Goal: Information Seeking & Learning: Learn about a topic

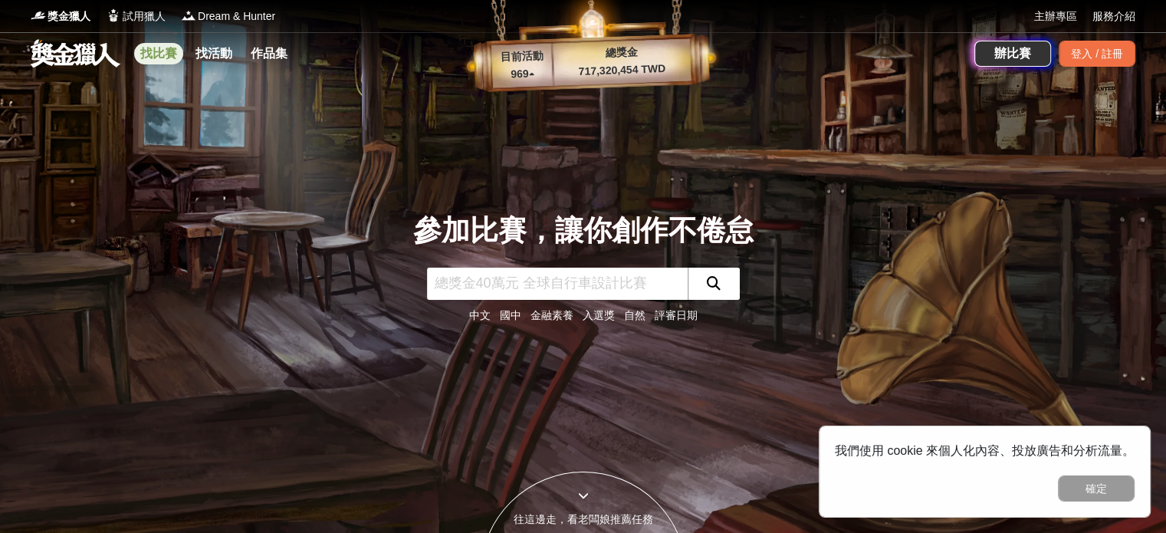
click at [161, 52] on link "找比賽" at bounding box center [158, 53] width 49 height 21
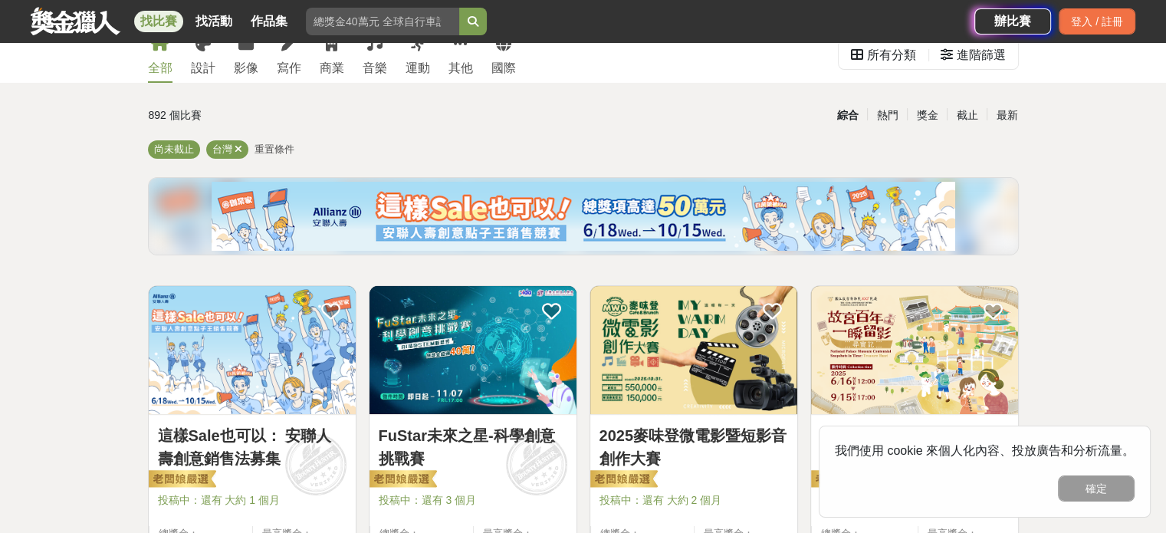
scroll to position [77, 0]
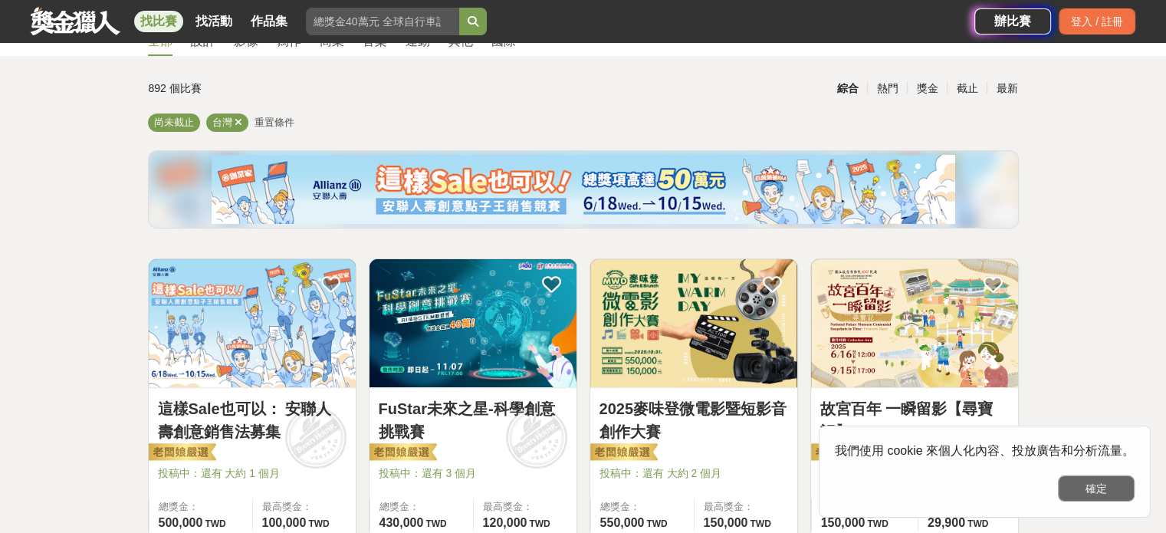
click at [1090, 487] on button "確定" at bounding box center [1096, 488] width 77 height 26
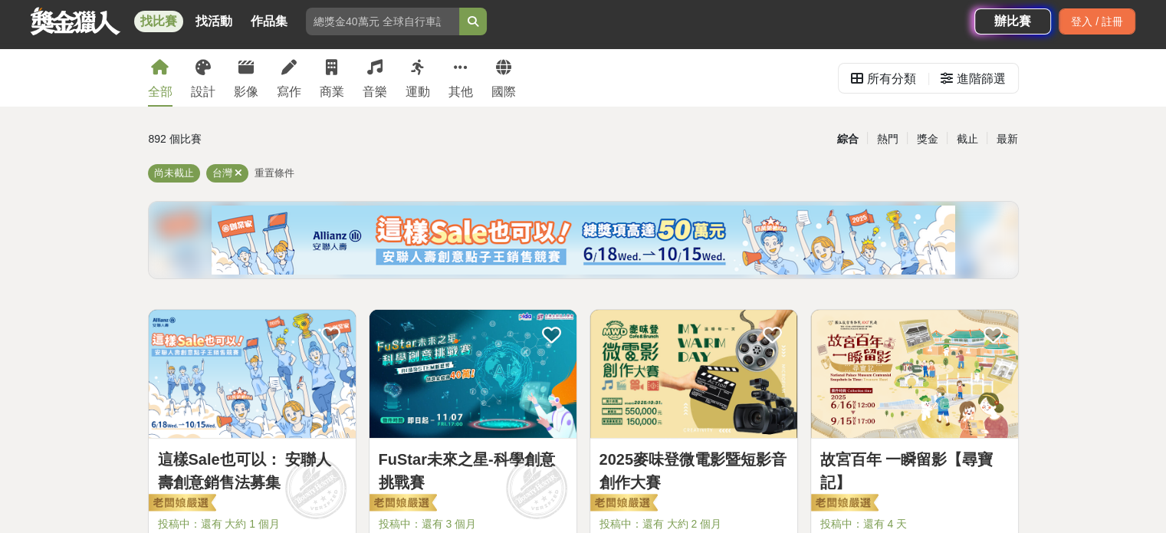
scroll to position [0, 0]
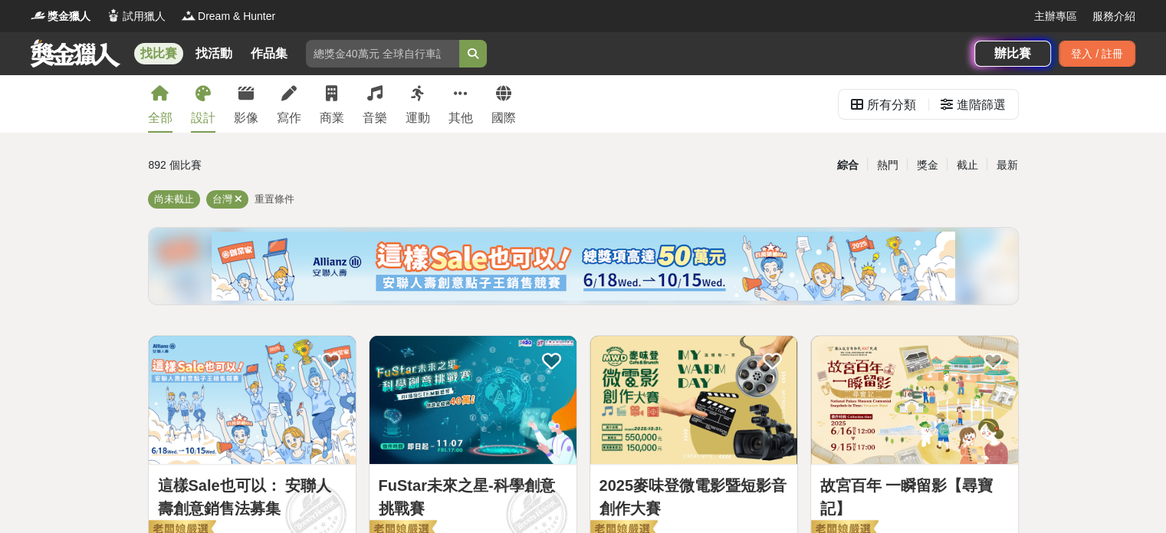
click at [196, 100] on icon at bounding box center [203, 93] width 15 height 15
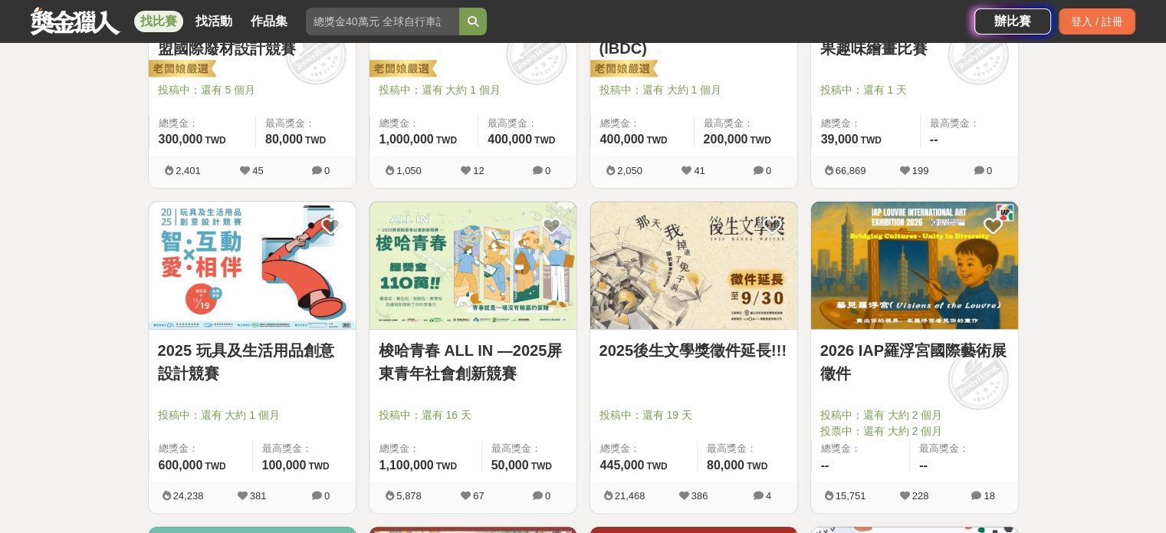
scroll to position [690, 0]
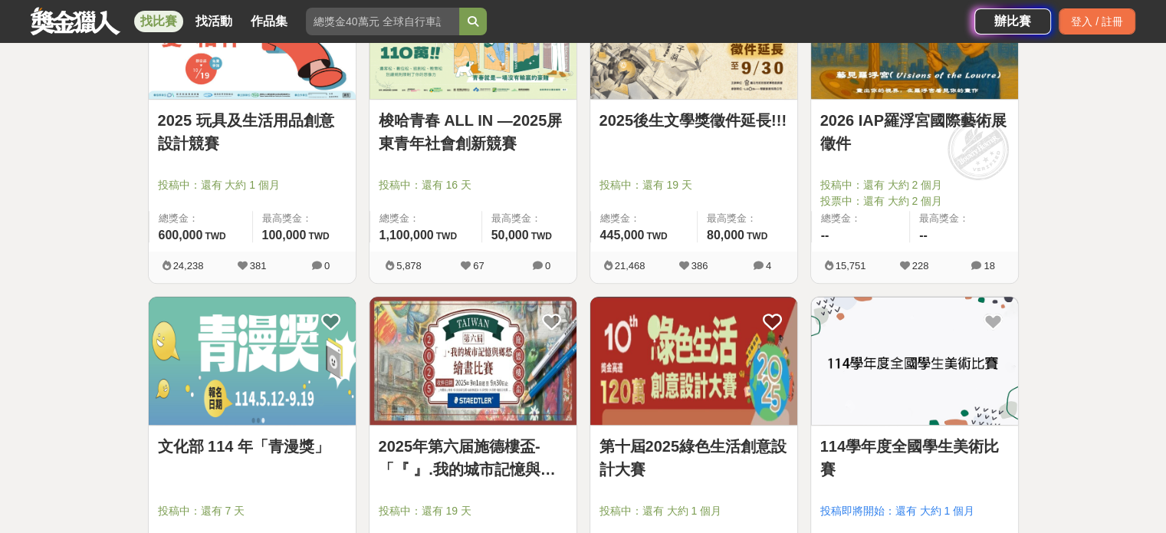
click at [492, 350] on img at bounding box center [473, 361] width 207 height 128
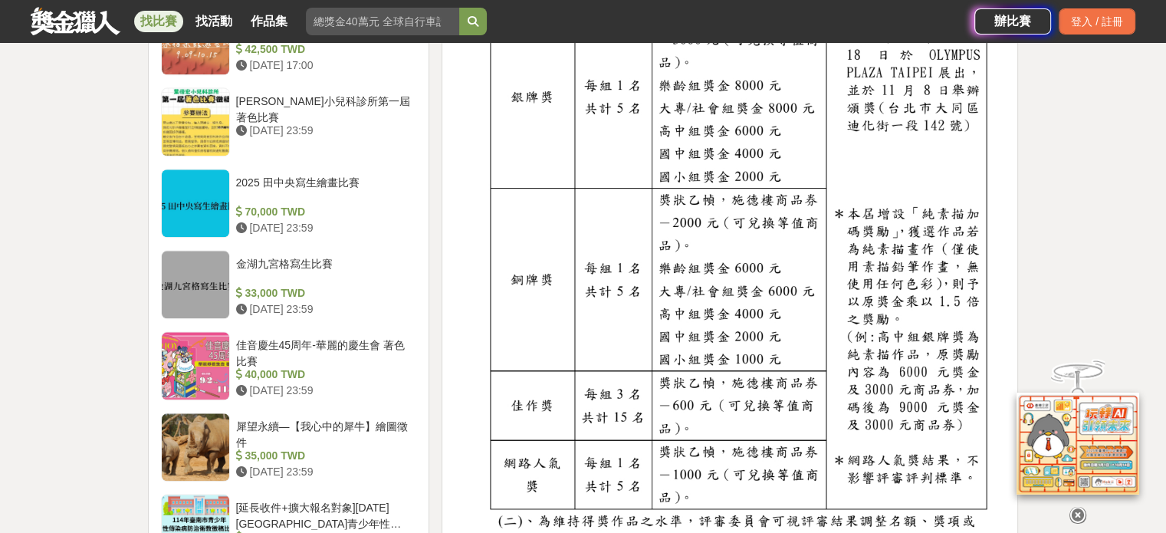
scroll to position [1687, 0]
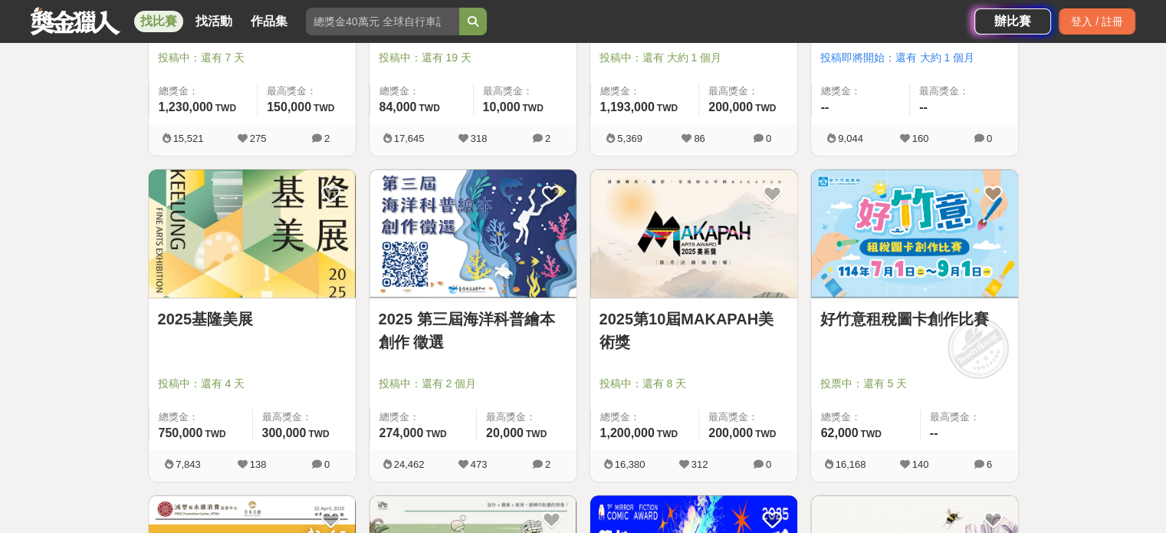
scroll to position [1227, 0]
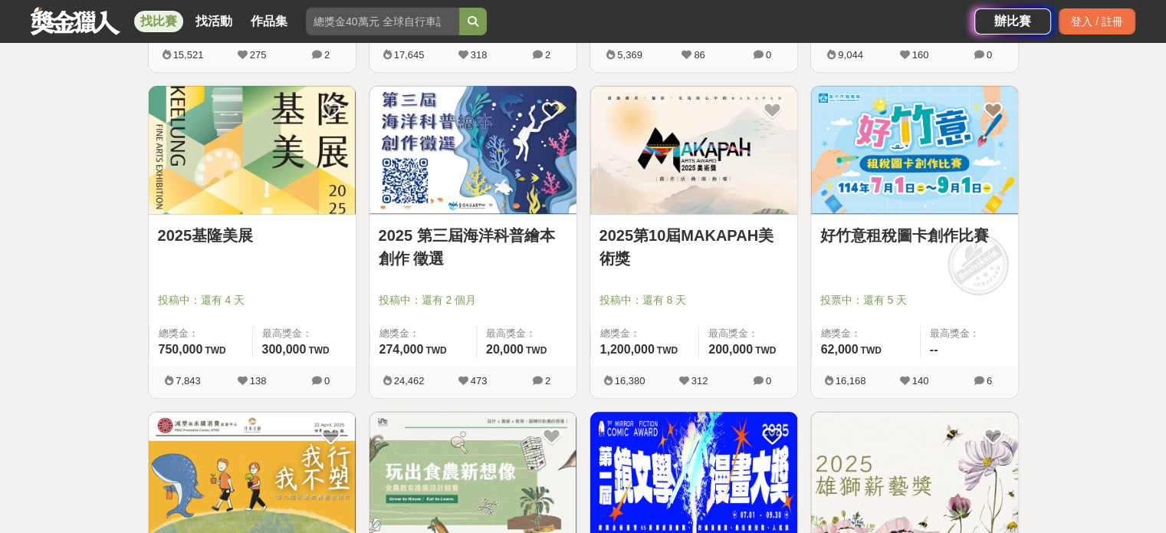
click at [411, 138] on img at bounding box center [473, 150] width 207 height 128
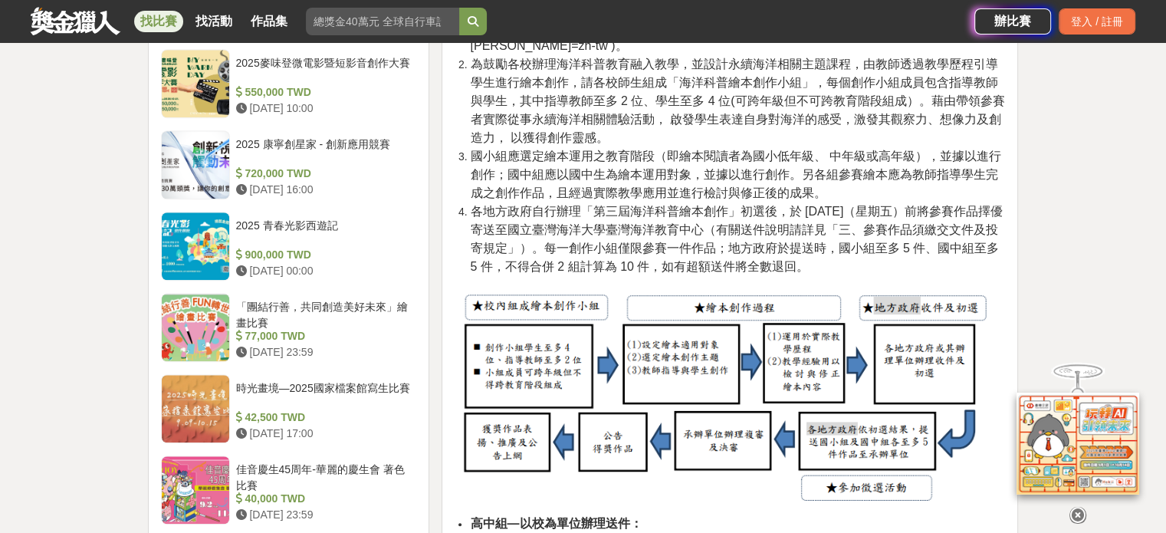
scroll to position [1534, 0]
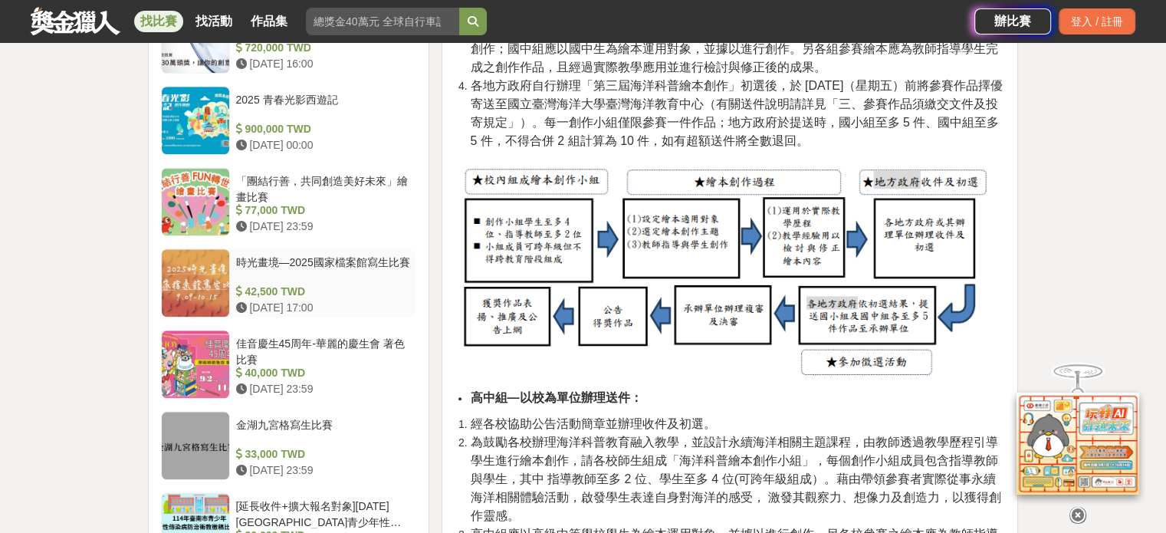
click at [314, 255] on div "時光畫境—2025國家檔案館寫生比賽" at bounding box center [323, 269] width 175 height 29
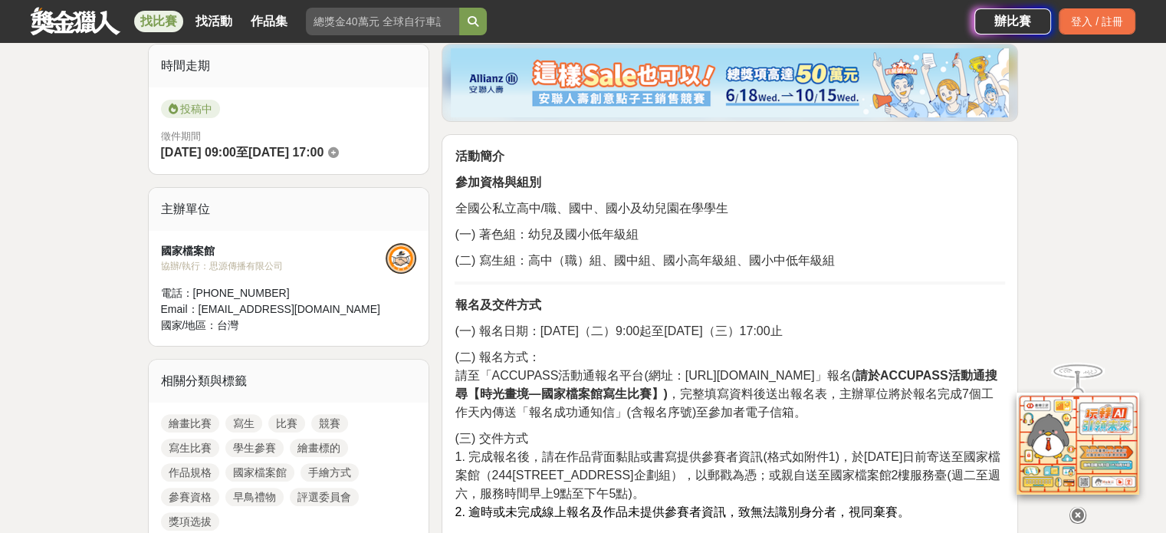
scroll to position [459, 0]
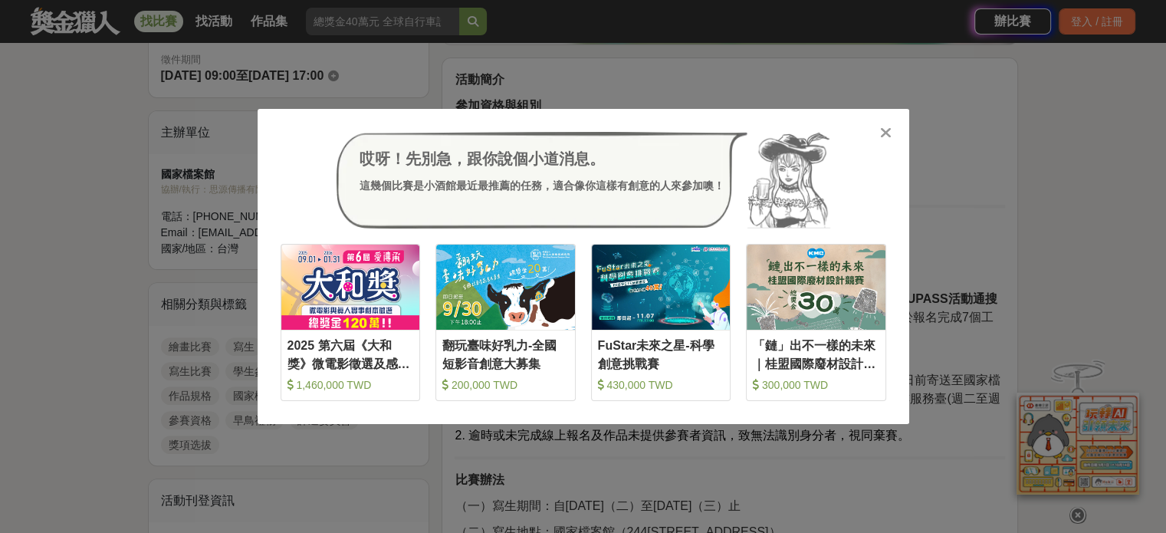
click at [885, 128] on icon at bounding box center [886, 132] width 12 height 15
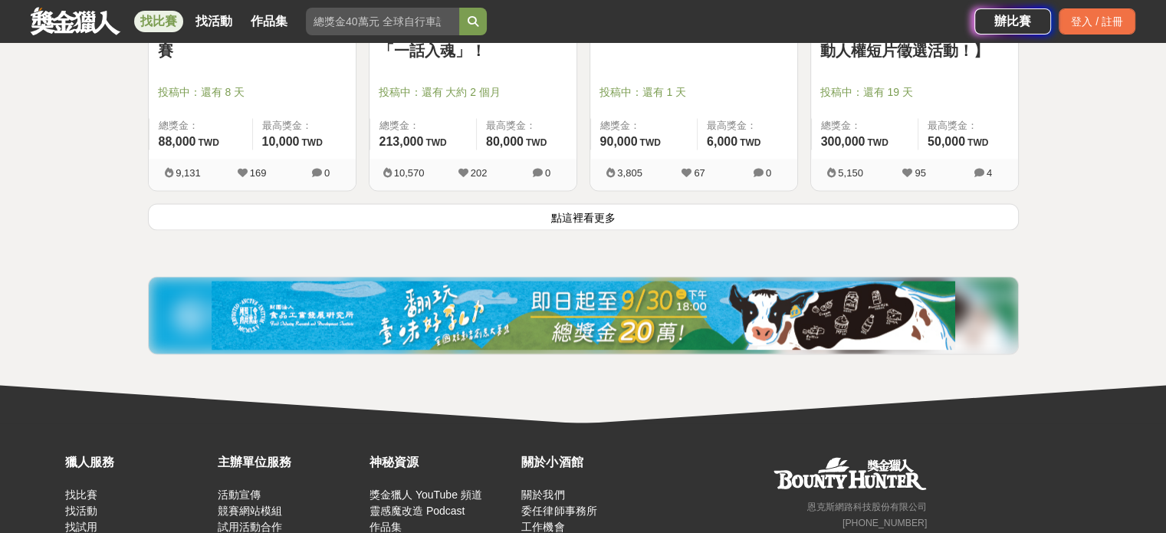
scroll to position [2188, 0]
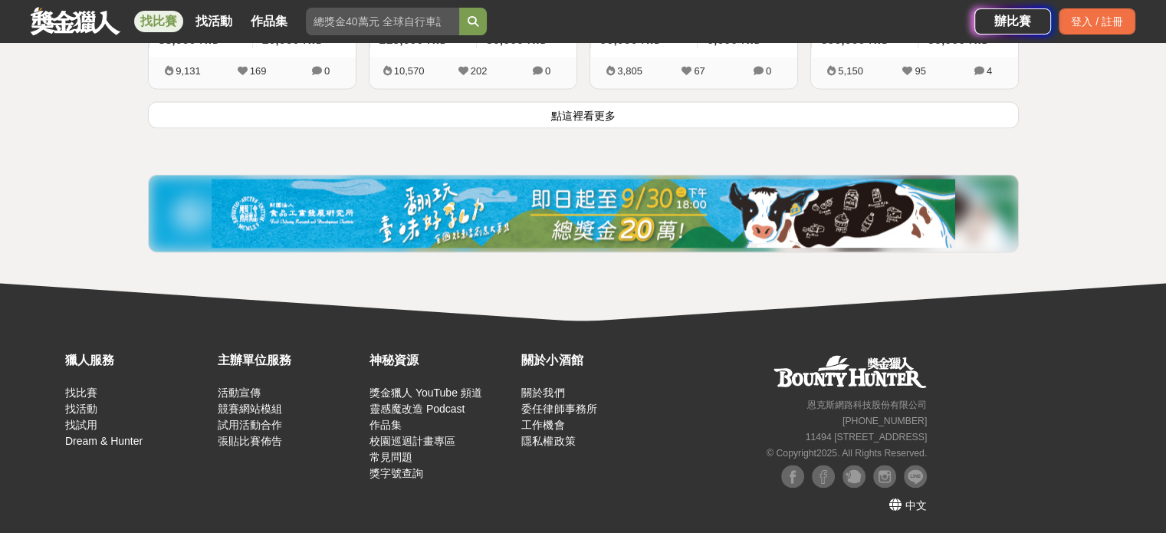
click at [585, 113] on button "點這裡看更多" at bounding box center [583, 114] width 871 height 27
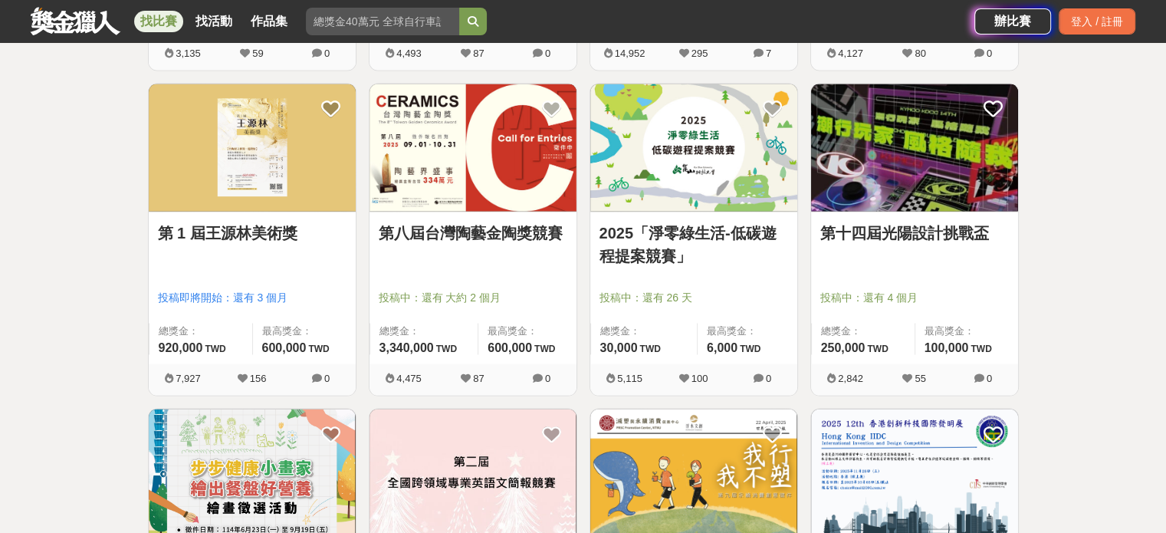
scroll to position [3185, 0]
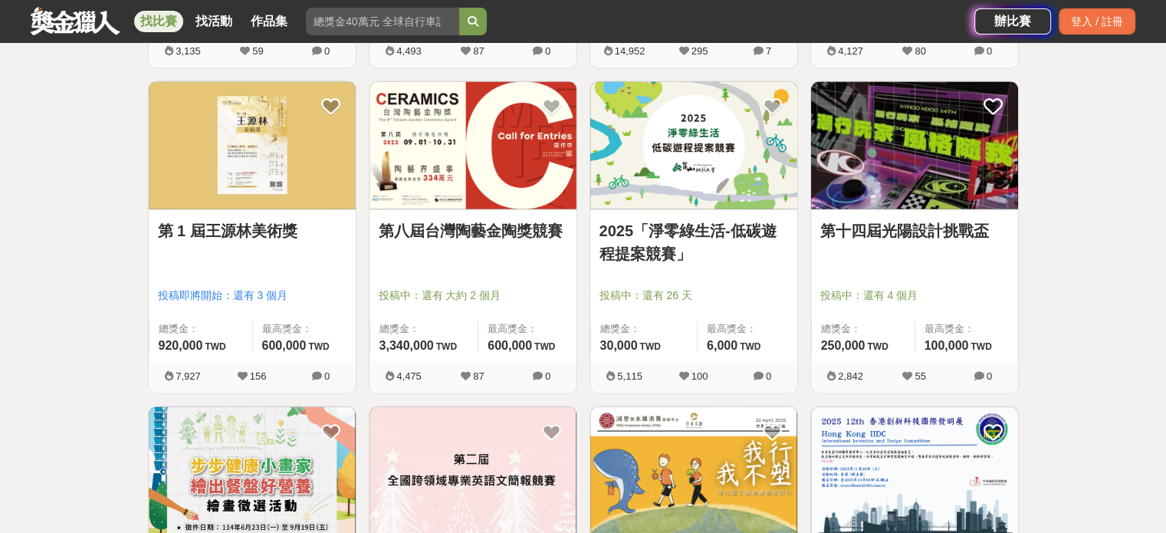
click at [274, 173] on img at bounding box center [252, 146] width 207 height 128
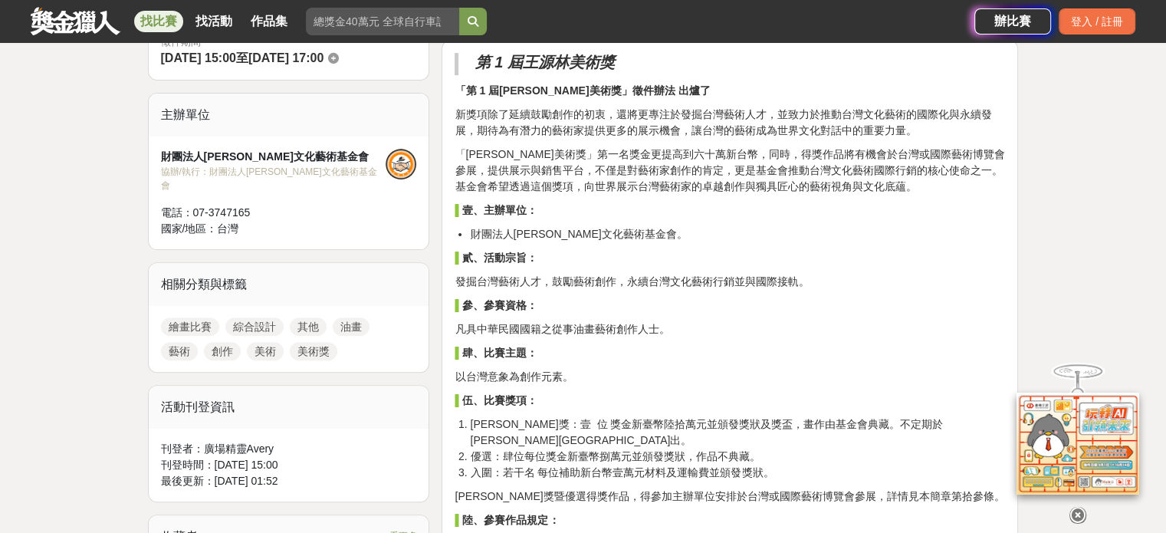
scroll to position [537, 0]
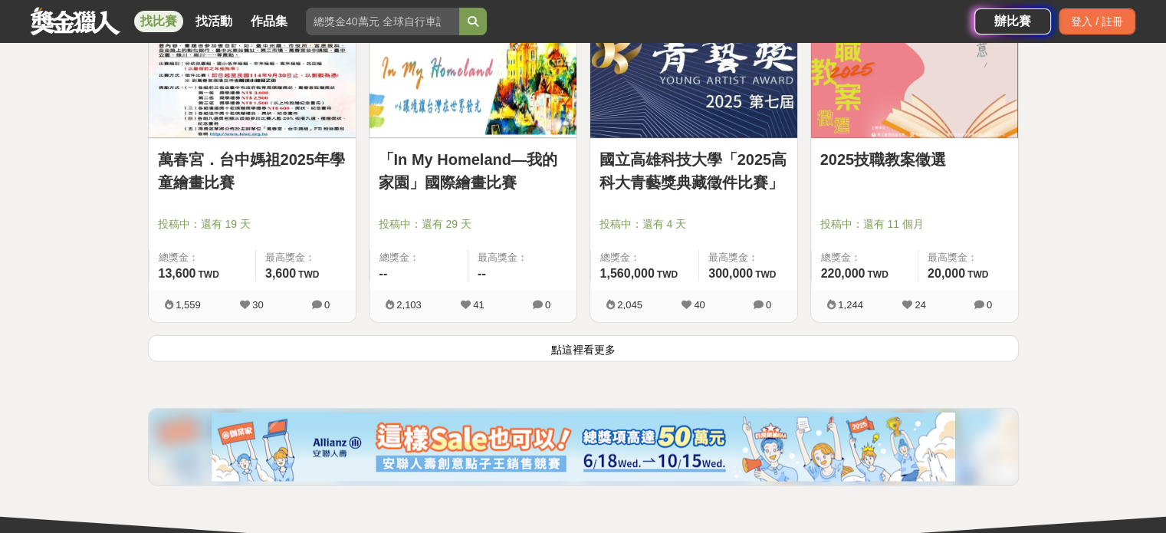
scroll to position [3951, 0]
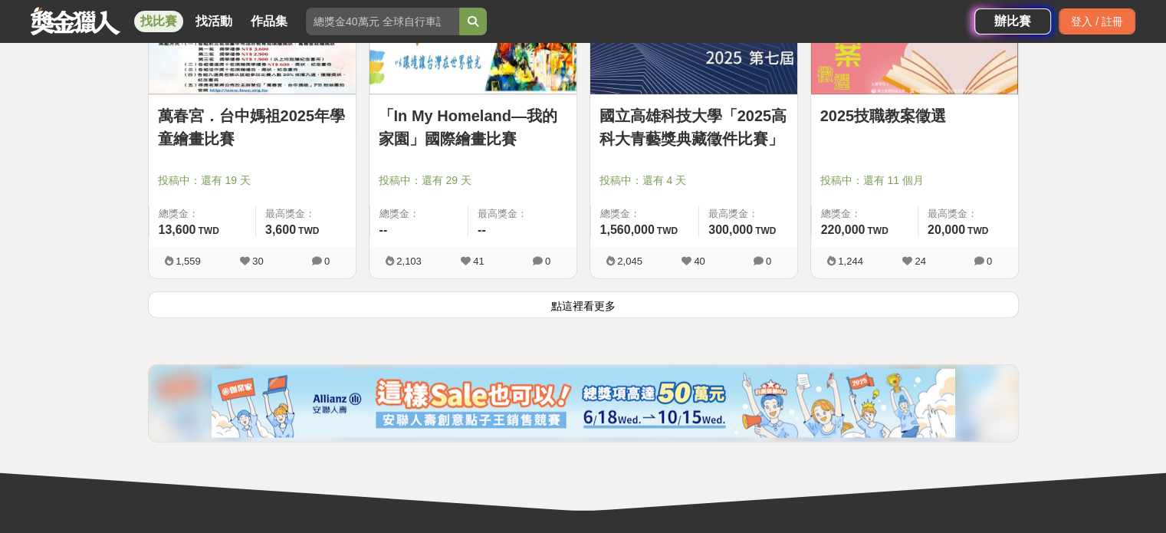
click at [578, 303] on button "點這裡看更多" at bounding box center [583, 304] width 871 height 27
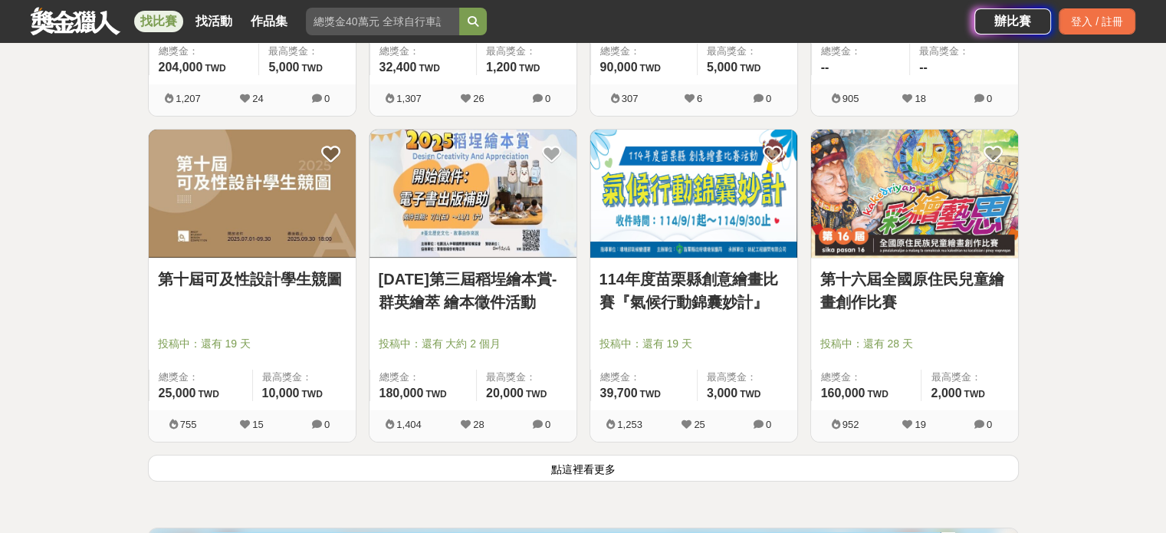
scroll to position [5868, 0]
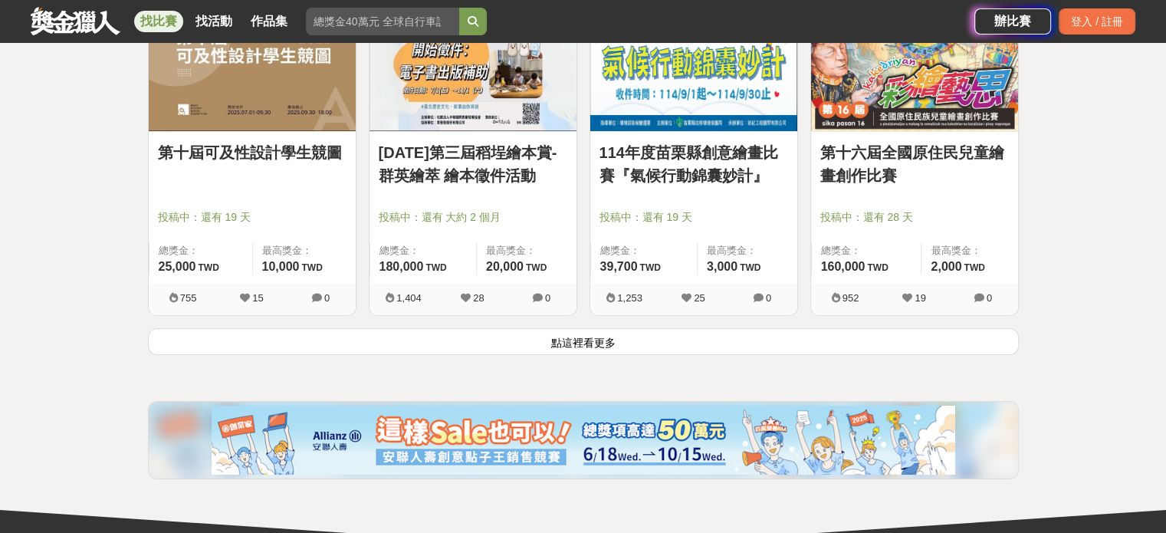
click at [591, 335] on button "點這裡看更多" at bounding box center [583, 341] width 871 height 27
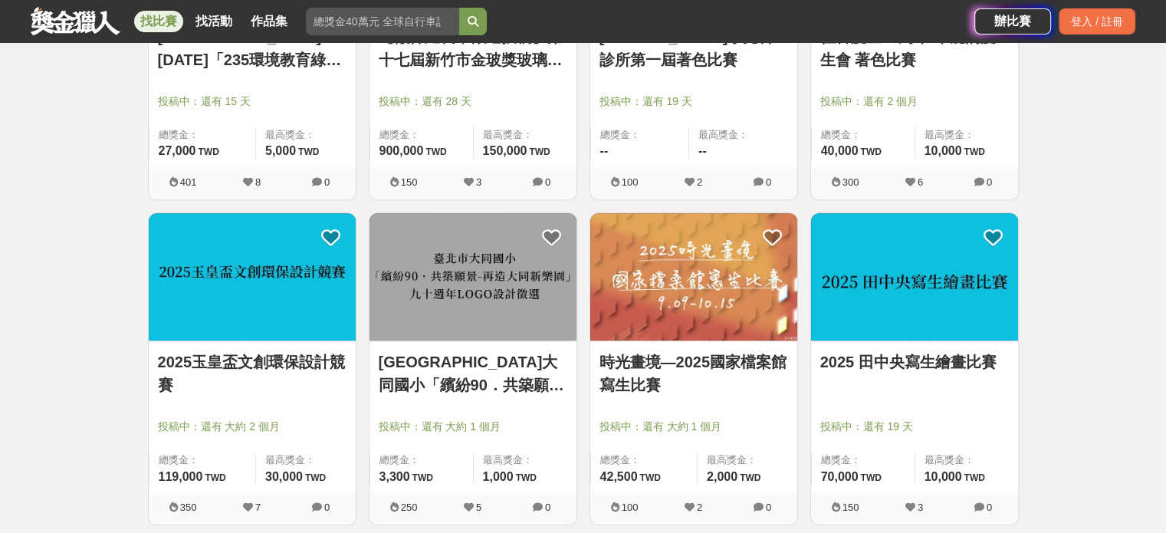
scroll to position [6712, 0]
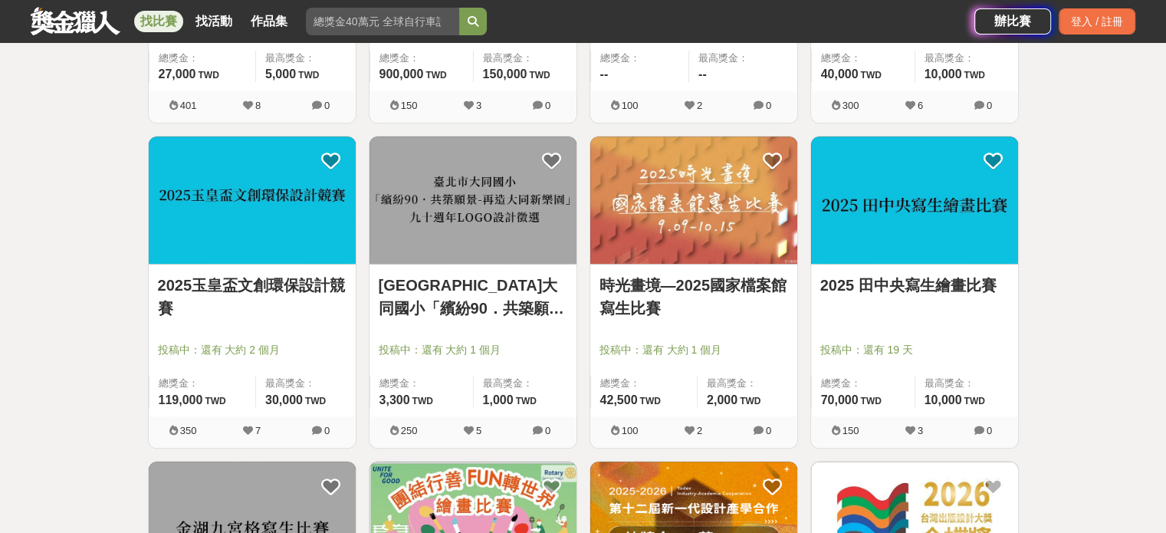
click at [928, 188] on img at bounding box center [914, 200] width 207 height 128
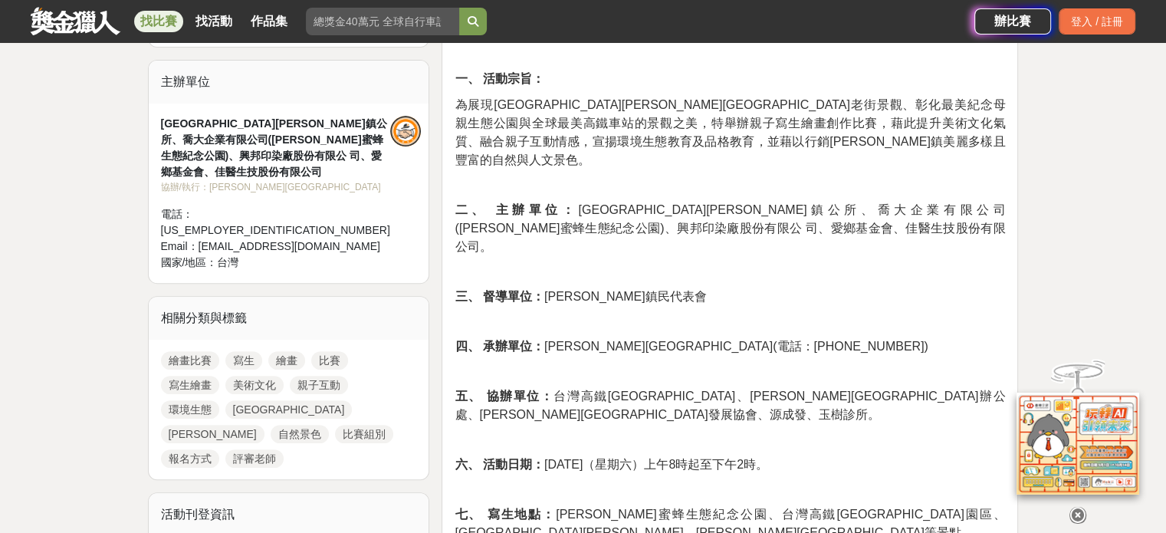
scroll to position [537, 0]
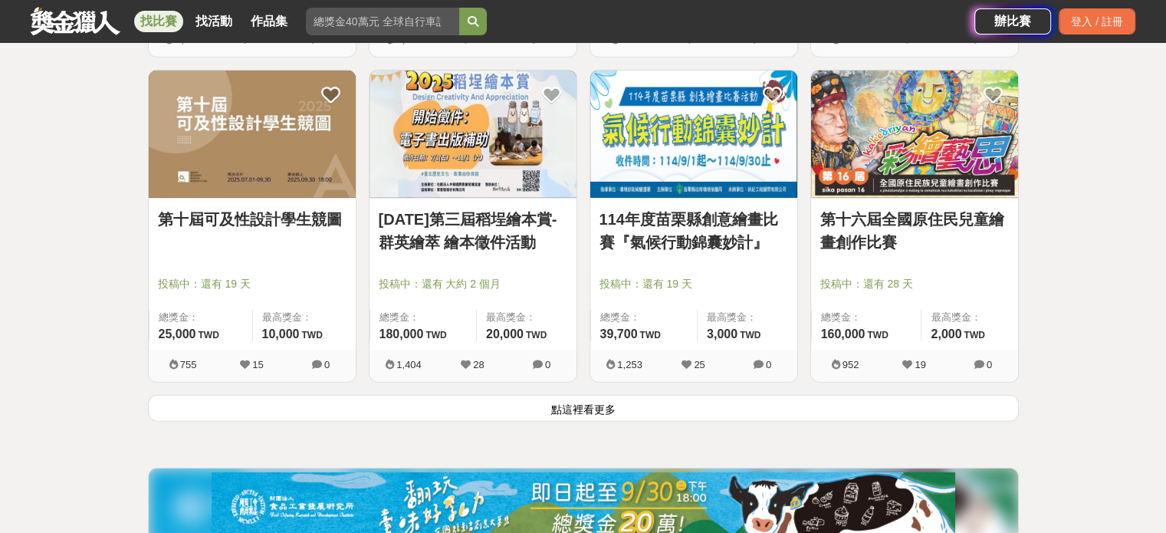
scroll to position [9779, 0]
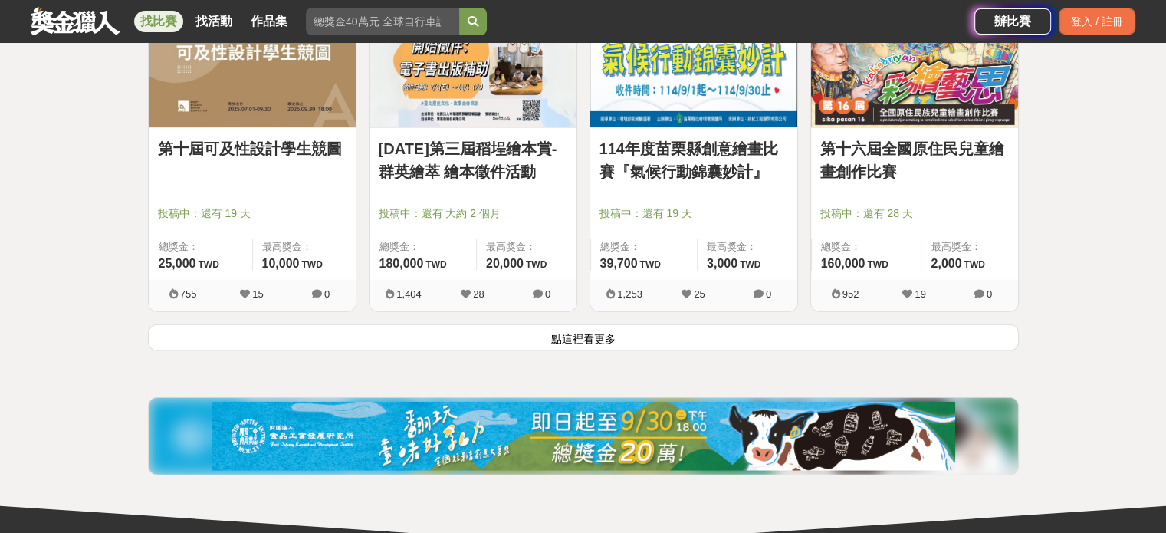
click at [595, 330] on button "點這裡看更多" at bounding box center [583, 337] width 871 height 27
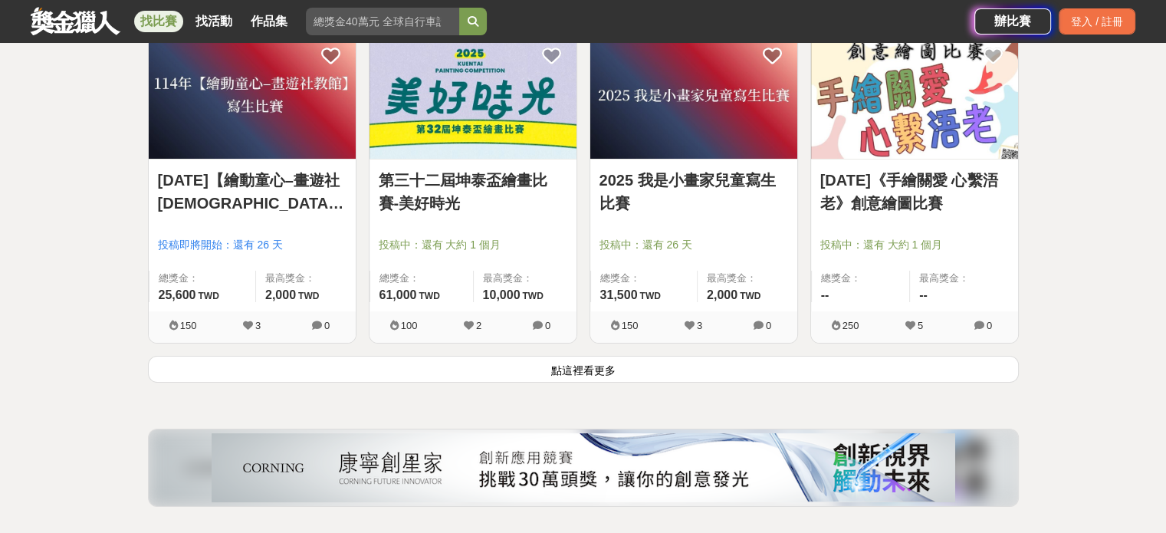
scroll to position [11619, 0]
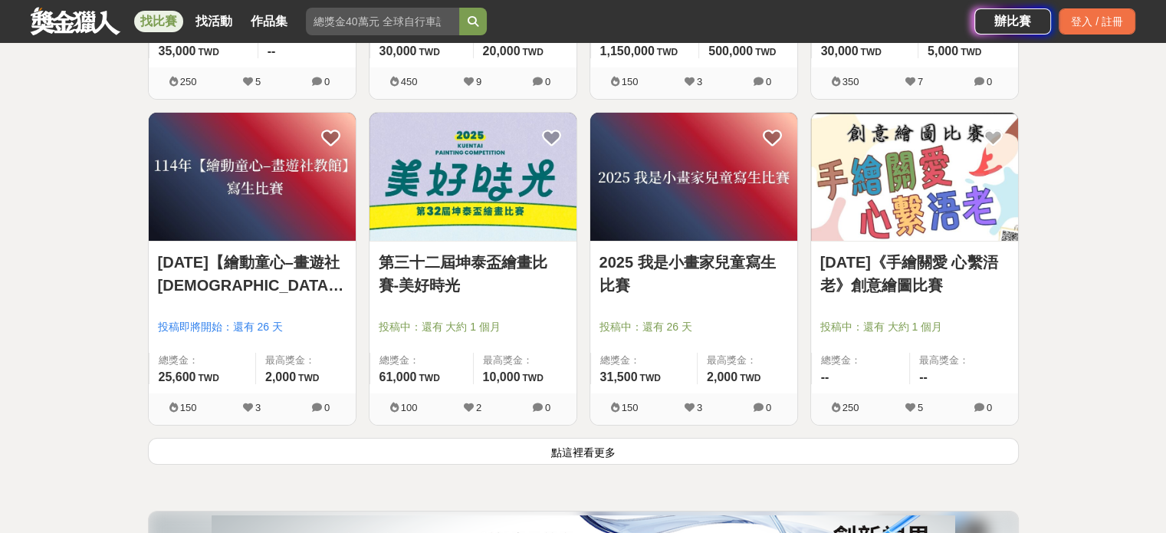
click at [454, 168] on img at bounding box center [473, 177] width 207 height 128
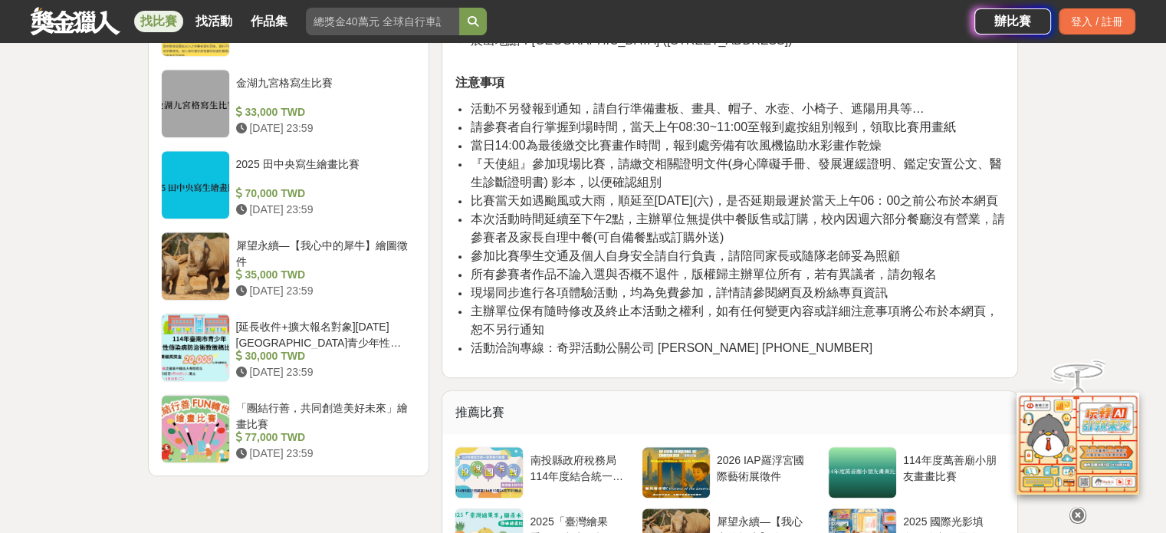
scroll to position [2070, 0]
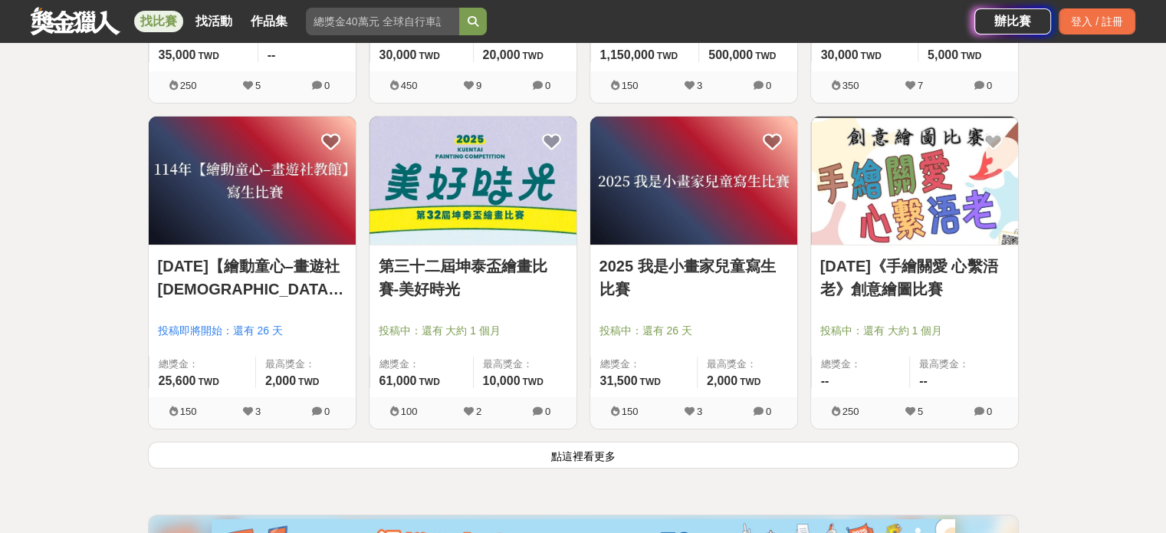
scroll to position [11619, 0]
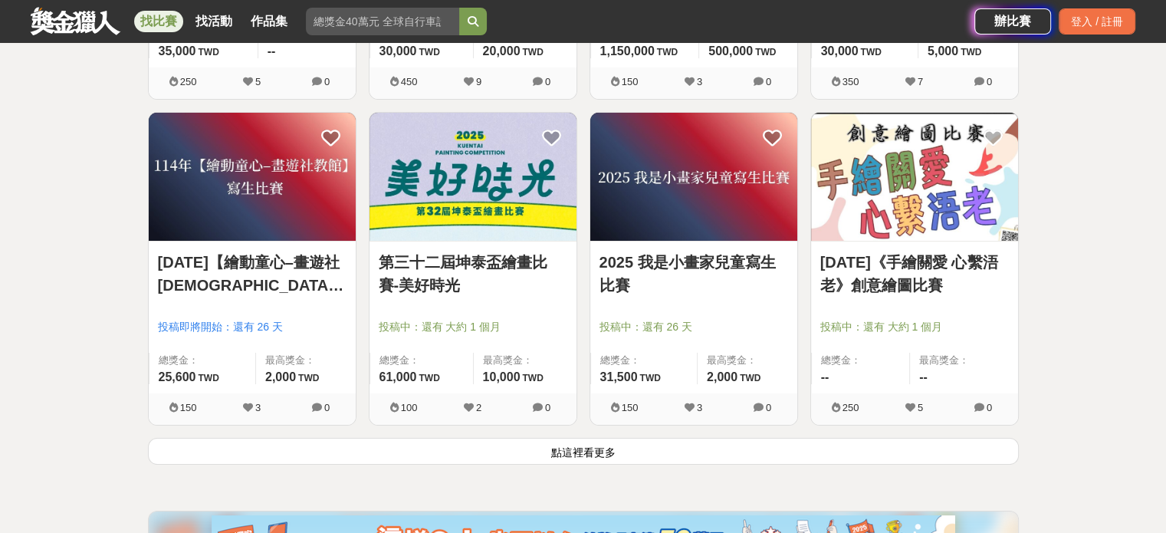
click at [583, 443] on button "點這裡看更多" at bounding box center [583, 451] width 871 height 27
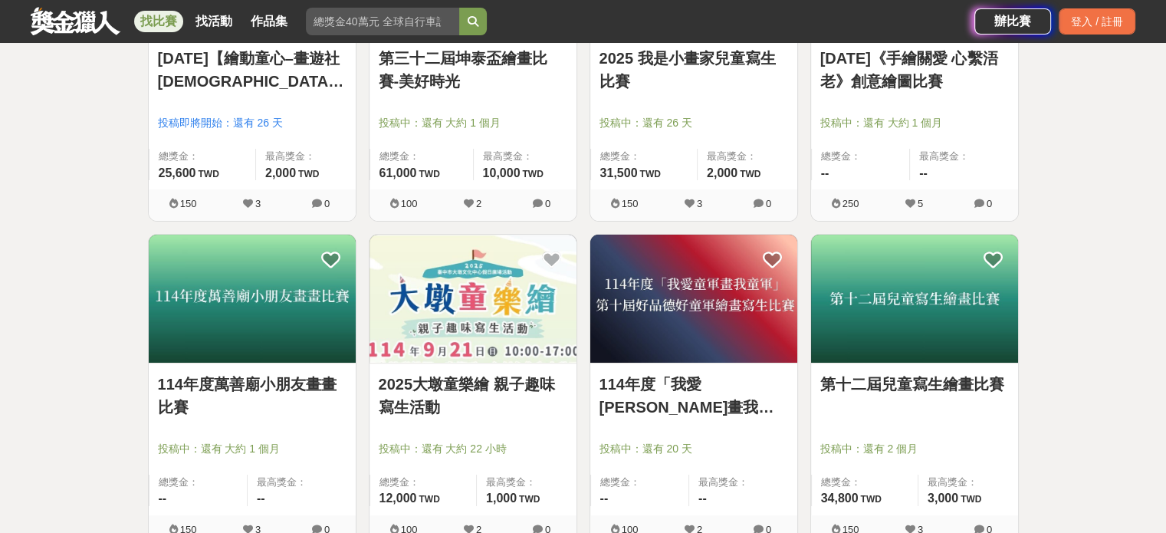
scroll to position [11850, 0]
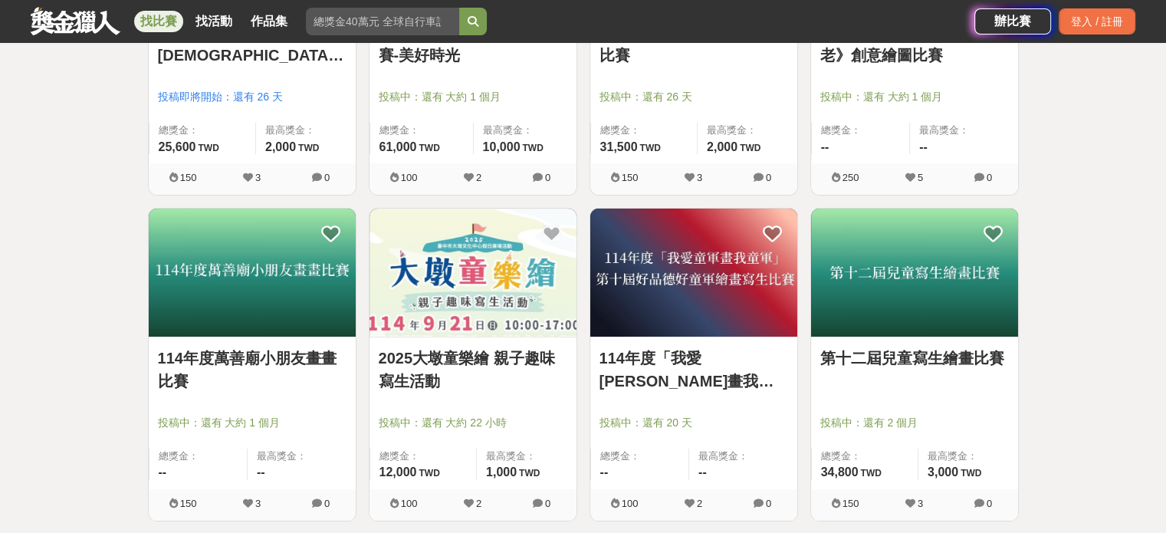
click at [492, 348] on link "2025大墩童樂繪 親子趣味寫生活動" at bounding box center [473, 370] width 189 height 46
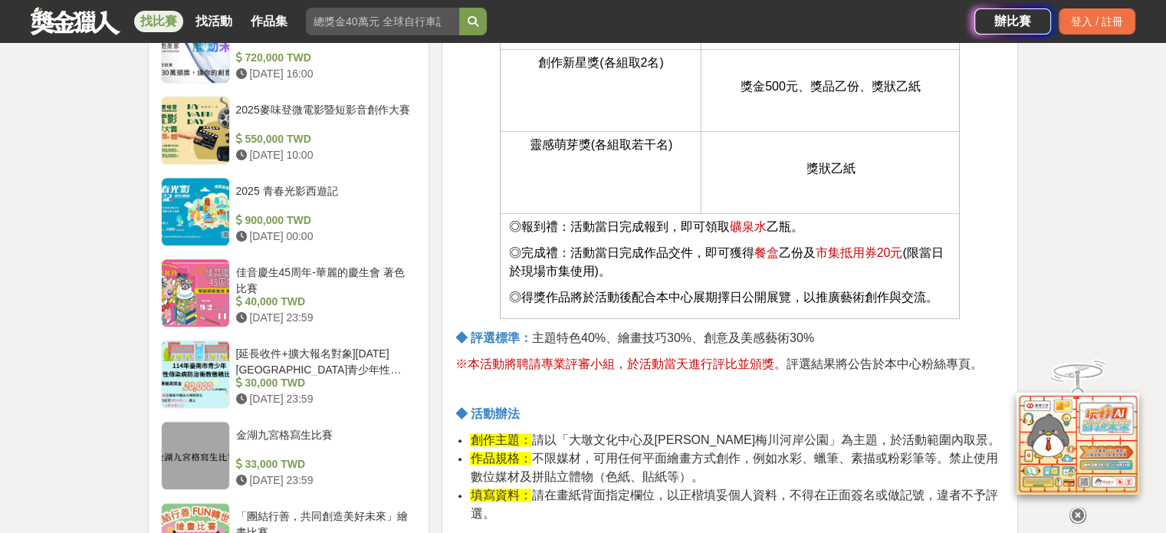
scroll to position [1304, 0]
